Goal: Information Seeking & Learning: Learn about a topic

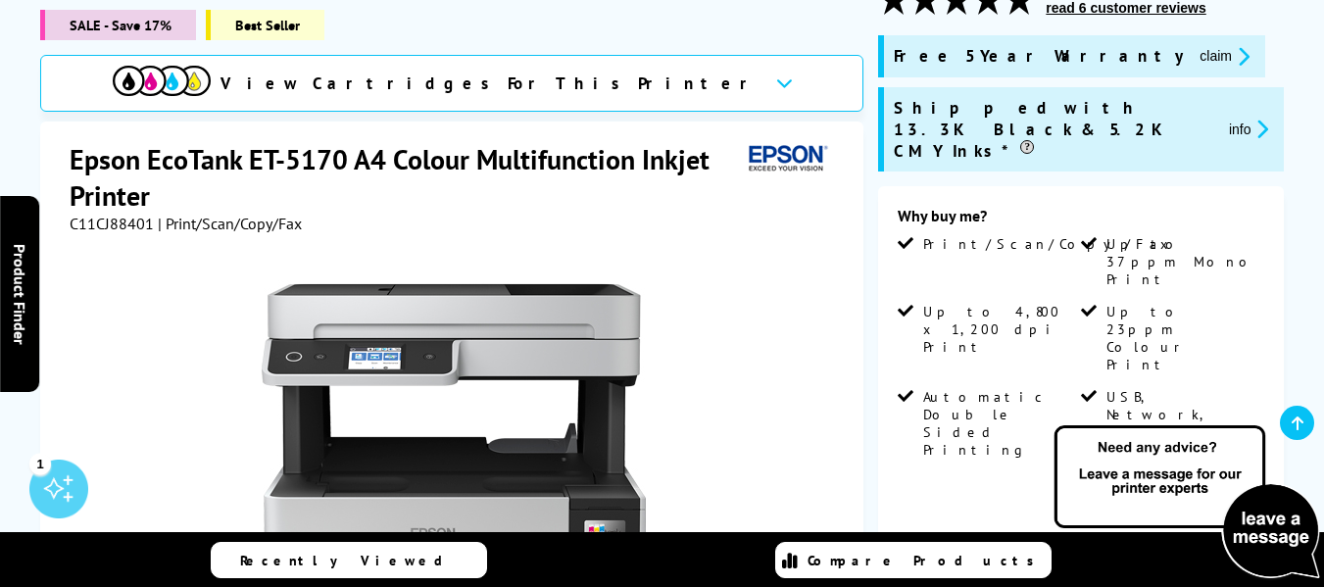
click at [1194, 51] on button "claim" at bounding box center [1225, 56] width 62 height 23
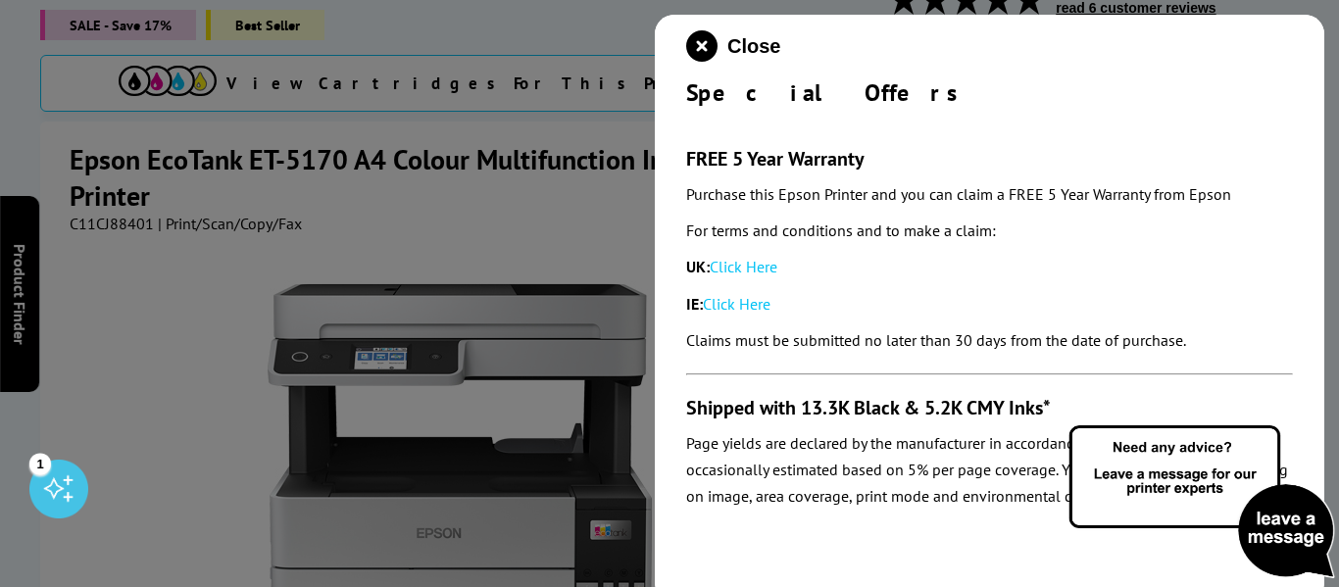
click at [413, 130] on div at bounding box center [669, 293] width 1339 height 587
click at [698, 47] on icon "close modal" at bounding box center [701, 45] width 31 height 31
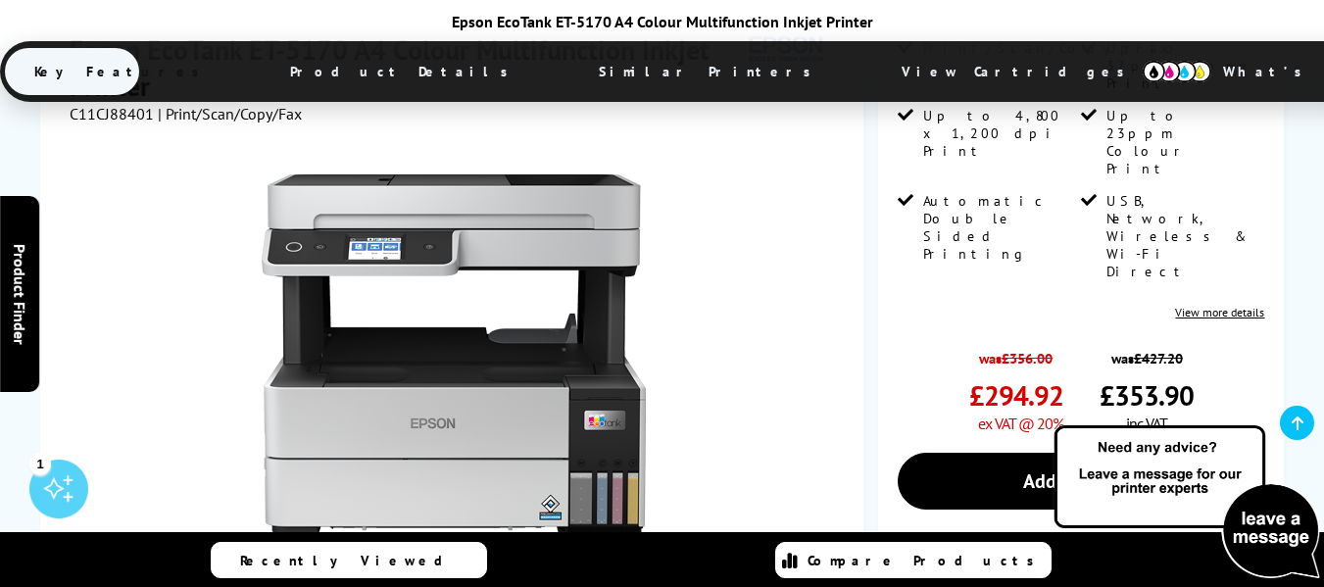
scroll to position [686, 0]
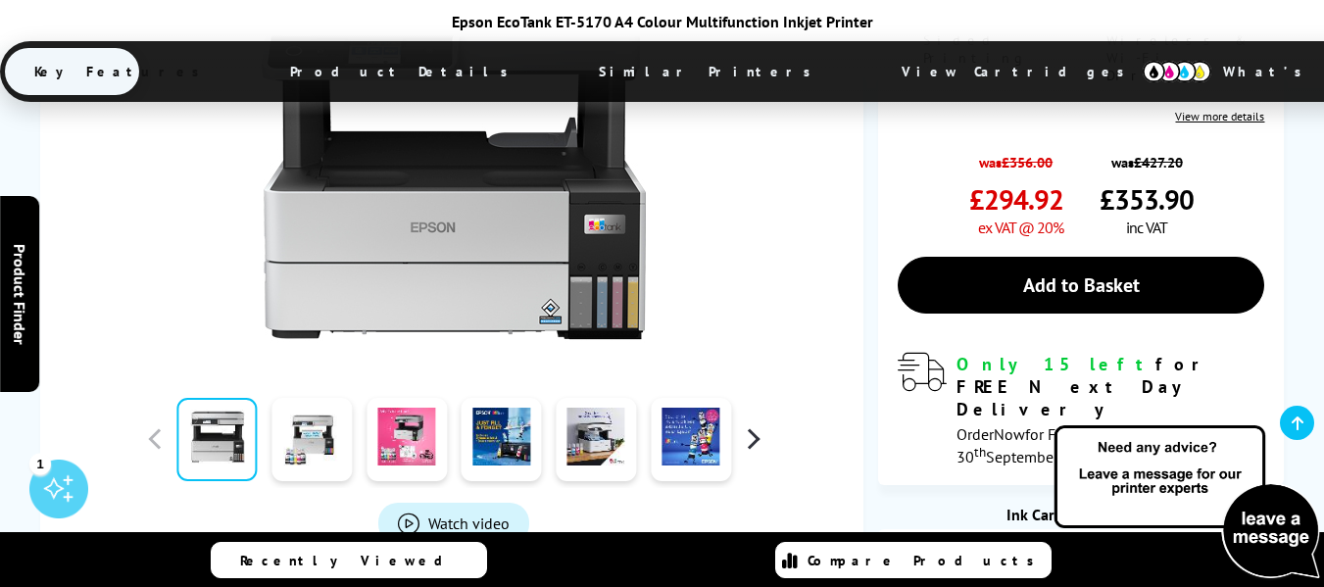
click at [748, 424] on button "button" at bounding box center [752, 438] width 29 height 29
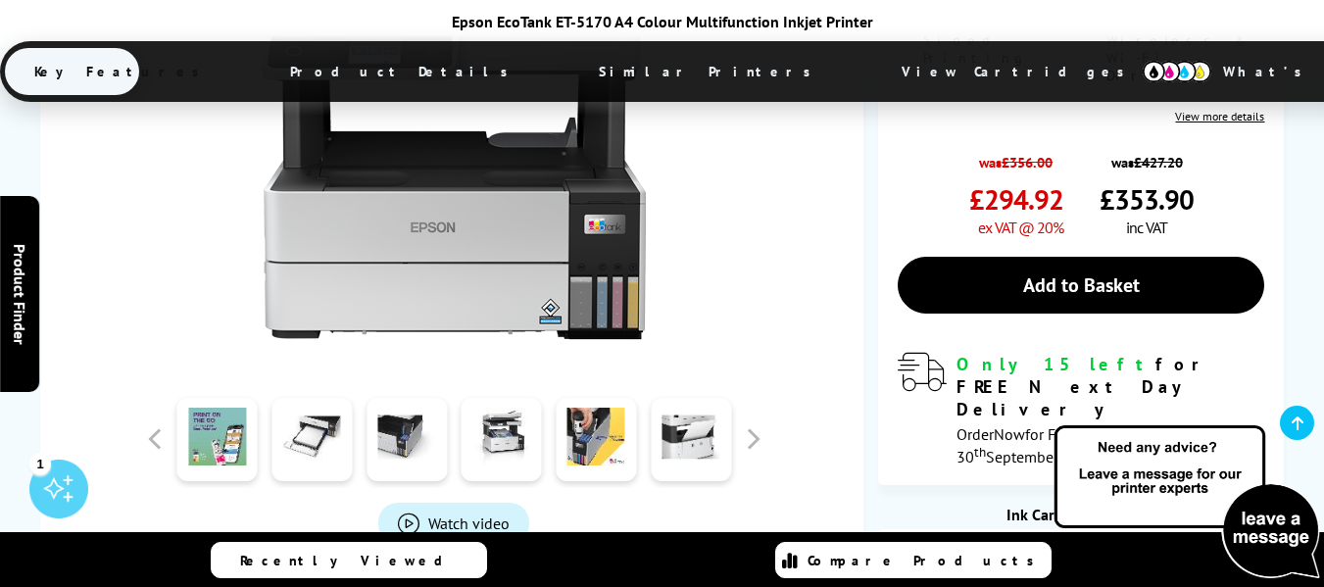
scroll to position [882, 0]
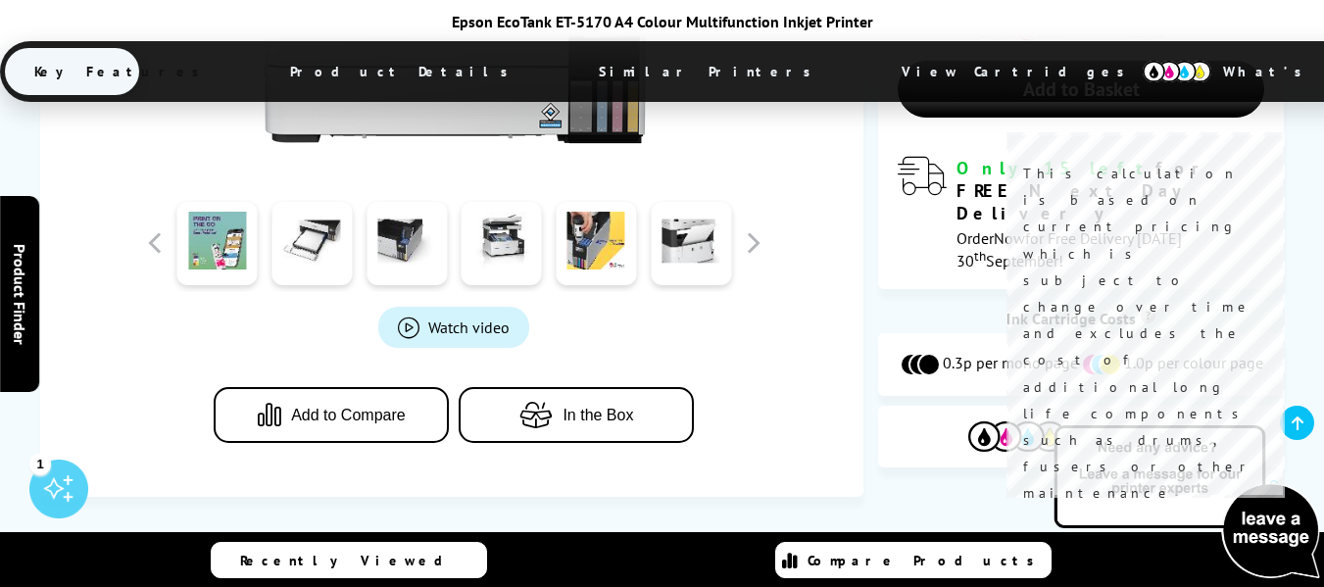
click at [1143, 309] on sup "?" at bounding box center [1148, 316] width 15 height 15
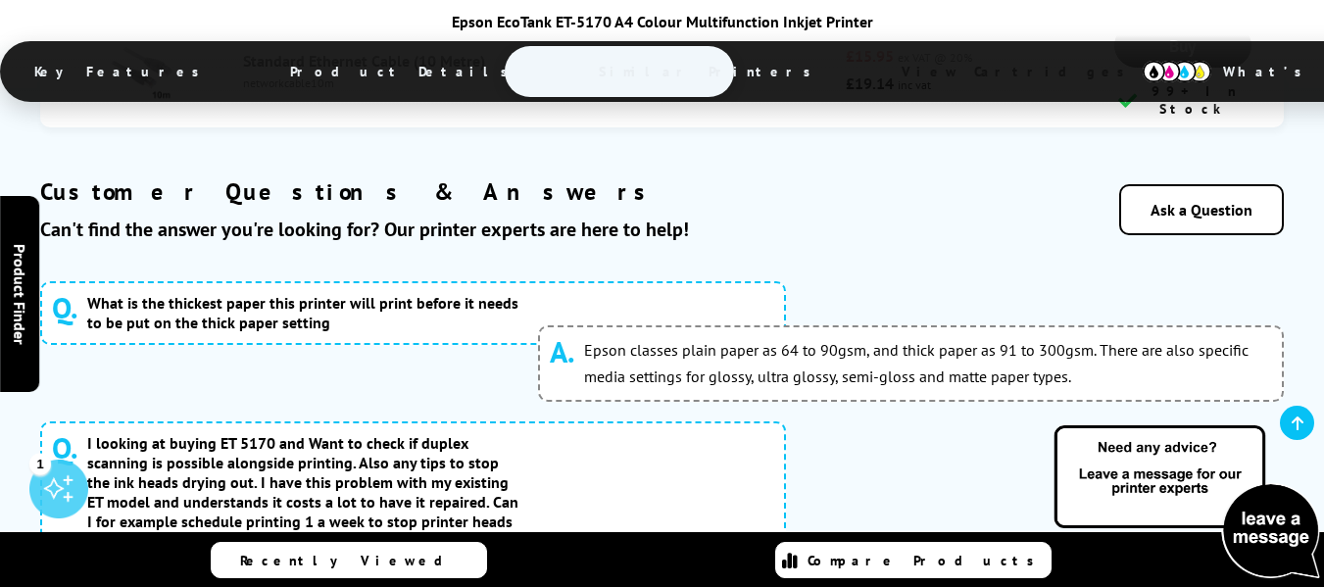
scroll to position [10485, 0]
